Goal: Check status: Check status

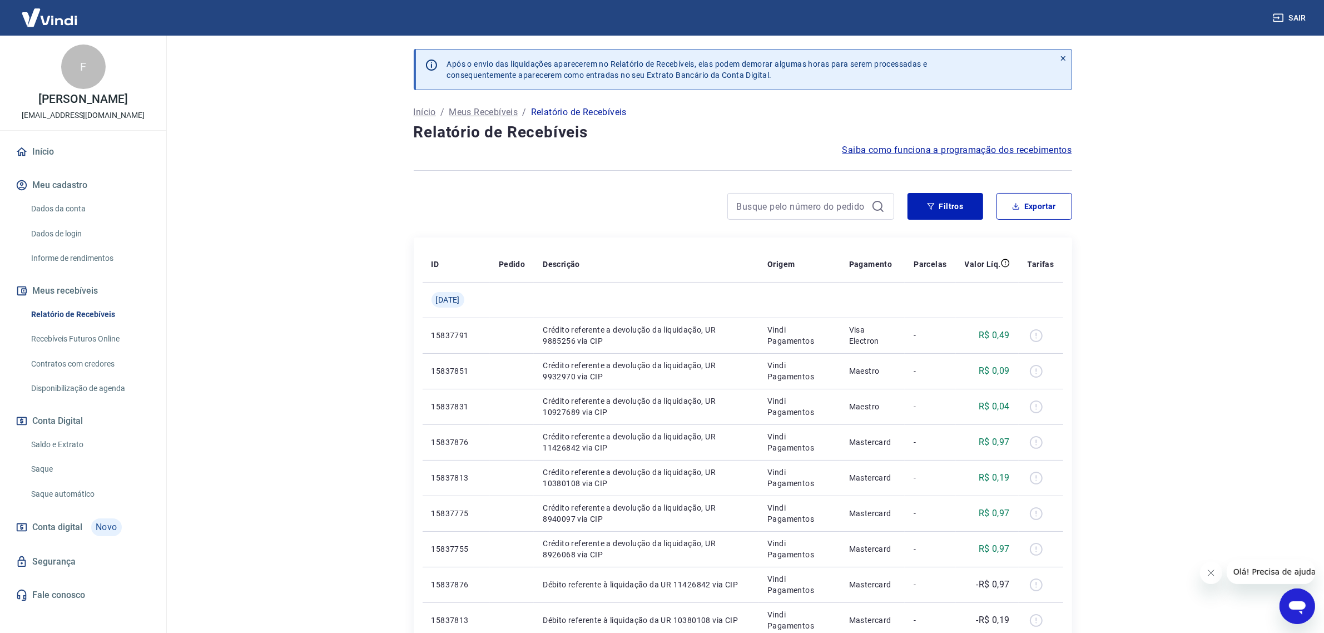
click at [76, 438] on link "Saldo e Extrato" at bounding box center [90, 444] width 126 height 23
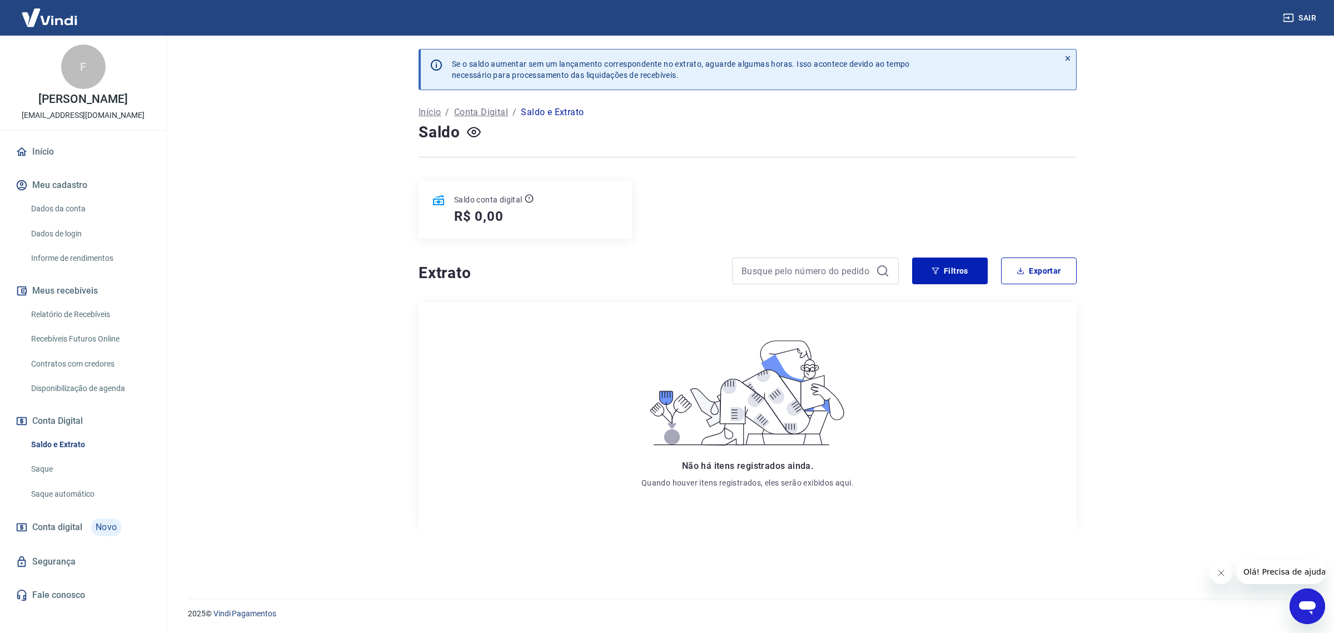
click at [68, 515] on link "Conta digital Novo" at bounding box center [83, 527] width 140 height 27
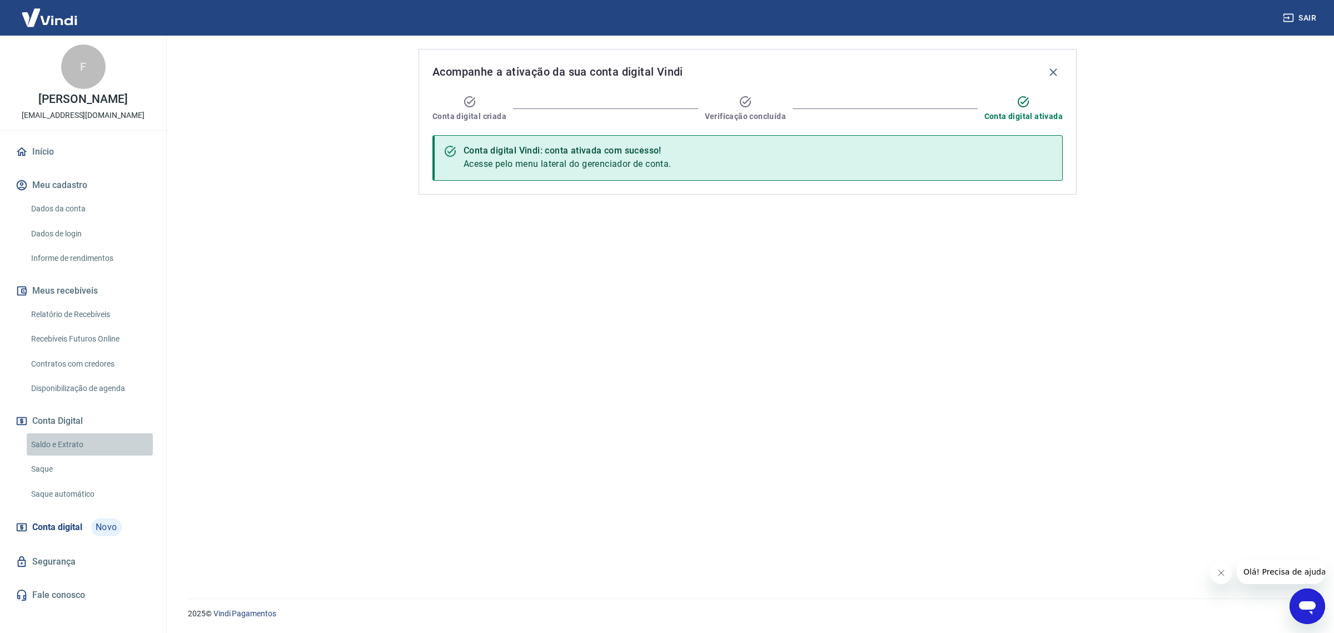
click at [61, 453] on link "Saldo e Extrato" at bounding box center [90, 444] width 126 height 23
